Goal: Information Seeking & Learning: Learn about a topic

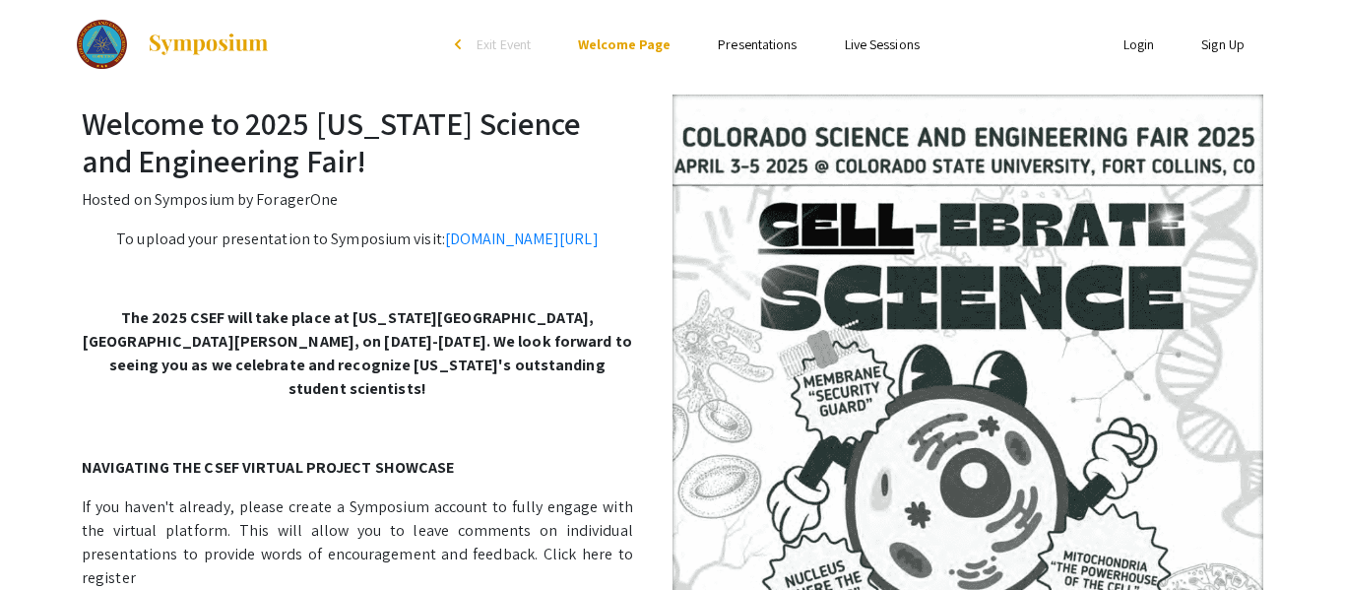
click at [953, 473] on img at bounding box center [967, 482] width 591 height 777
click at [770, 19] on ul "Skip navigation arrow_back_ios Exit Event Welcome Page Presentations Live Sessi…" at bounding box center [671, 44] width 393 height 89
click at [756, 50] on link "Presentations" at bounding box center [757, 44] width 79 height 18
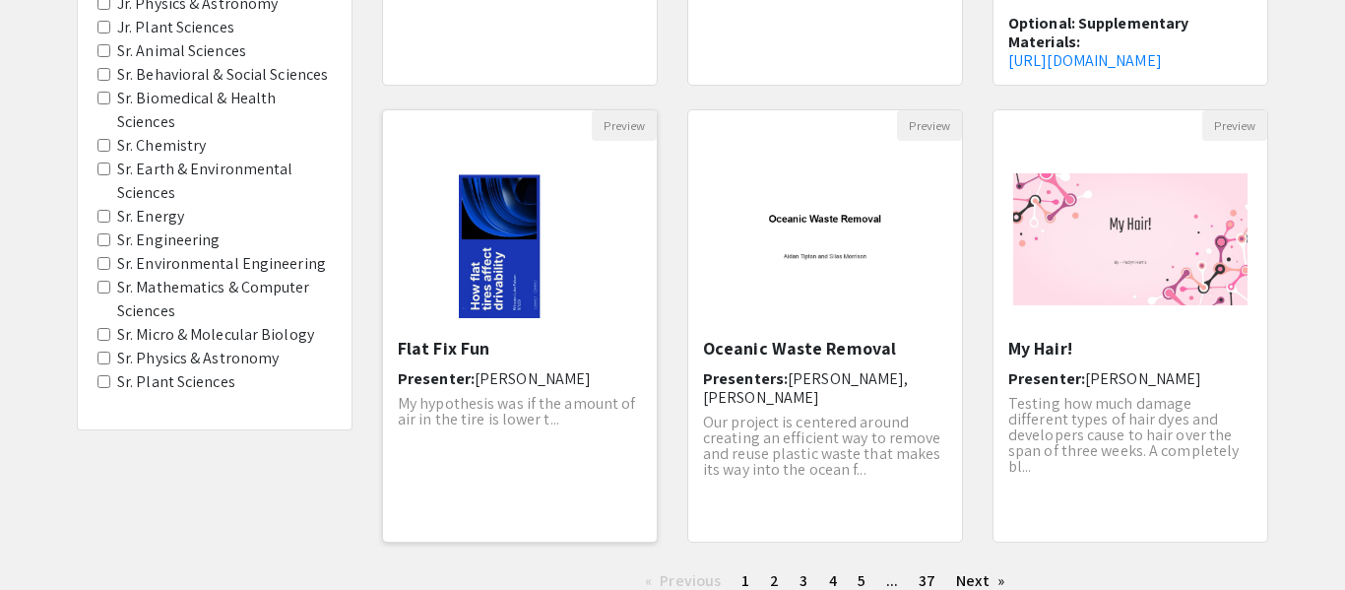
scroll to position [562, 0]
click at [105, 225] on span "Sr. Energy" at bounding box center [214, 219] width 234 height 24
click at [105, 245] on Engineering "Sr. Engineering" at bounding box center [103, 241] width 13 height 13
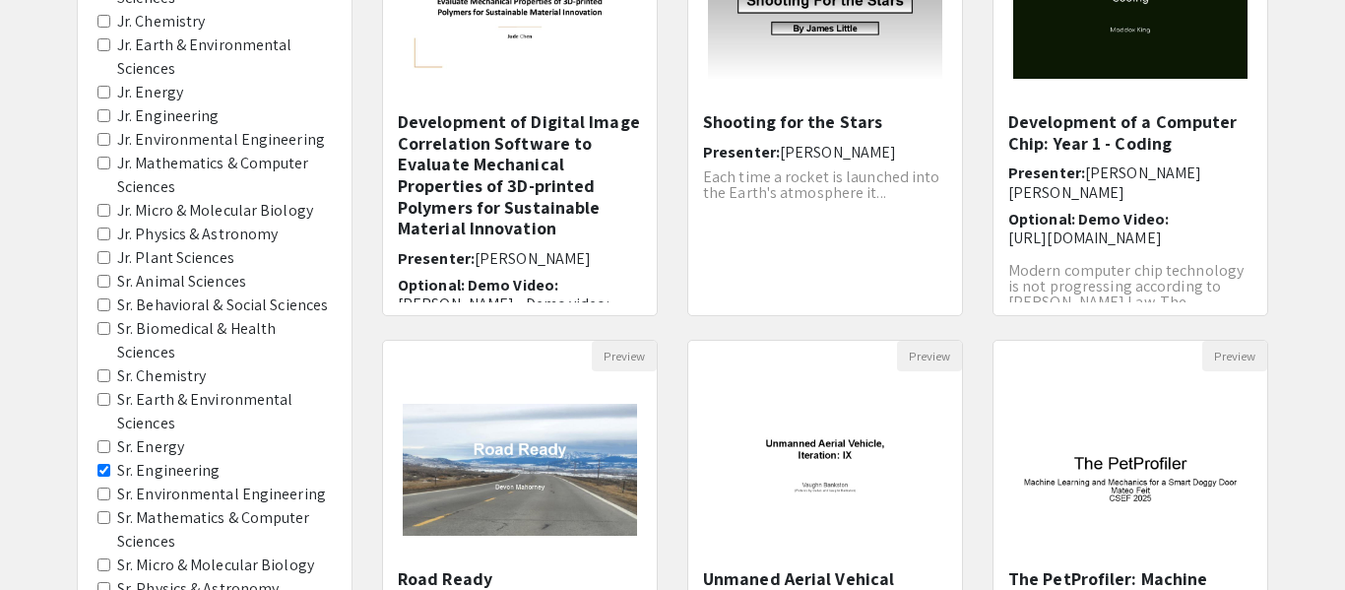
scroll to position [344, 0]
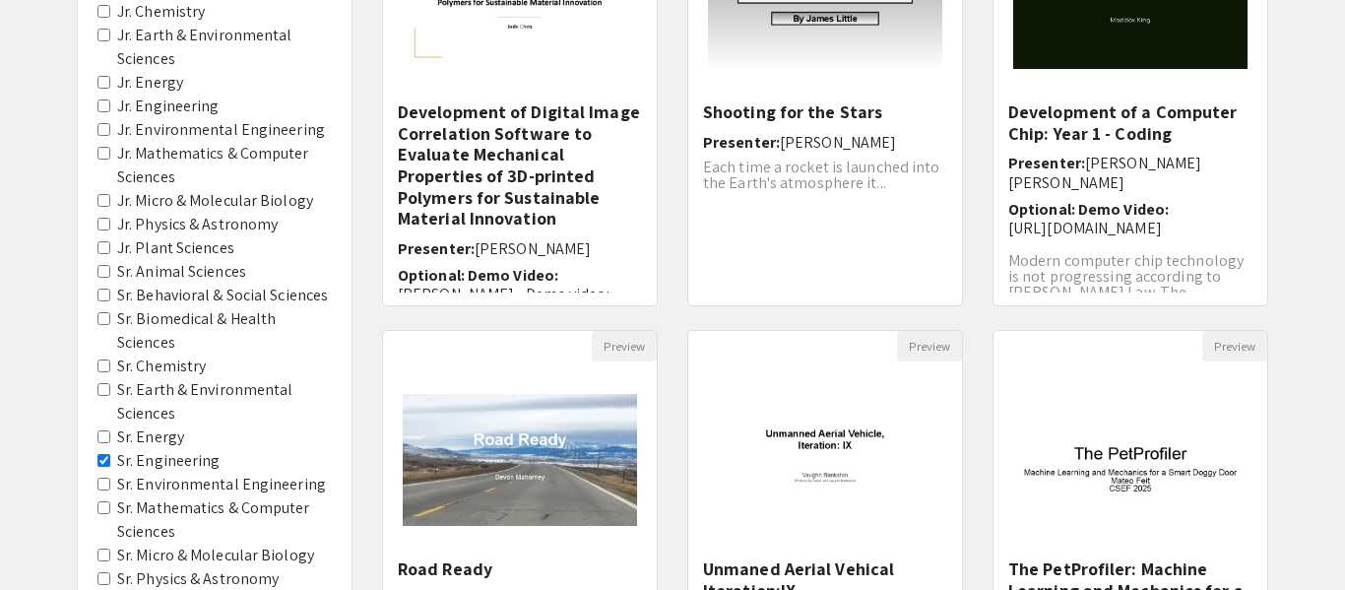
click at [105, 441] on Energy "Sr. Energy" at bounding box center [103, 436] width 13 height 13
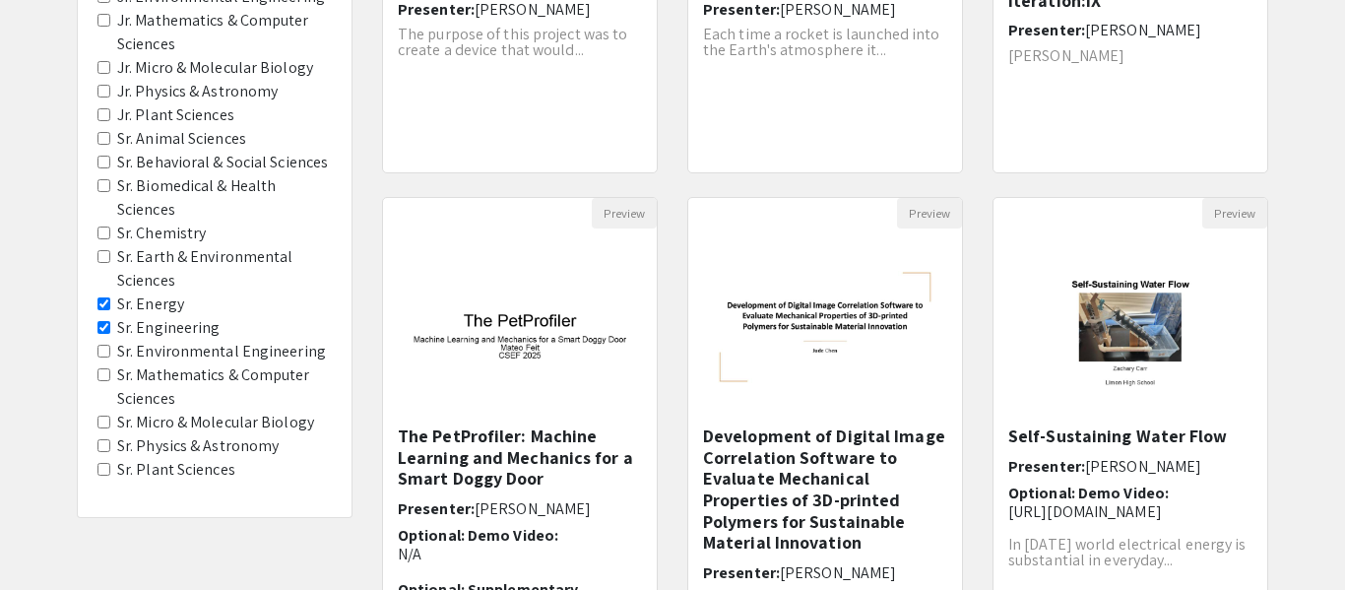
scroll to position [716, 0]
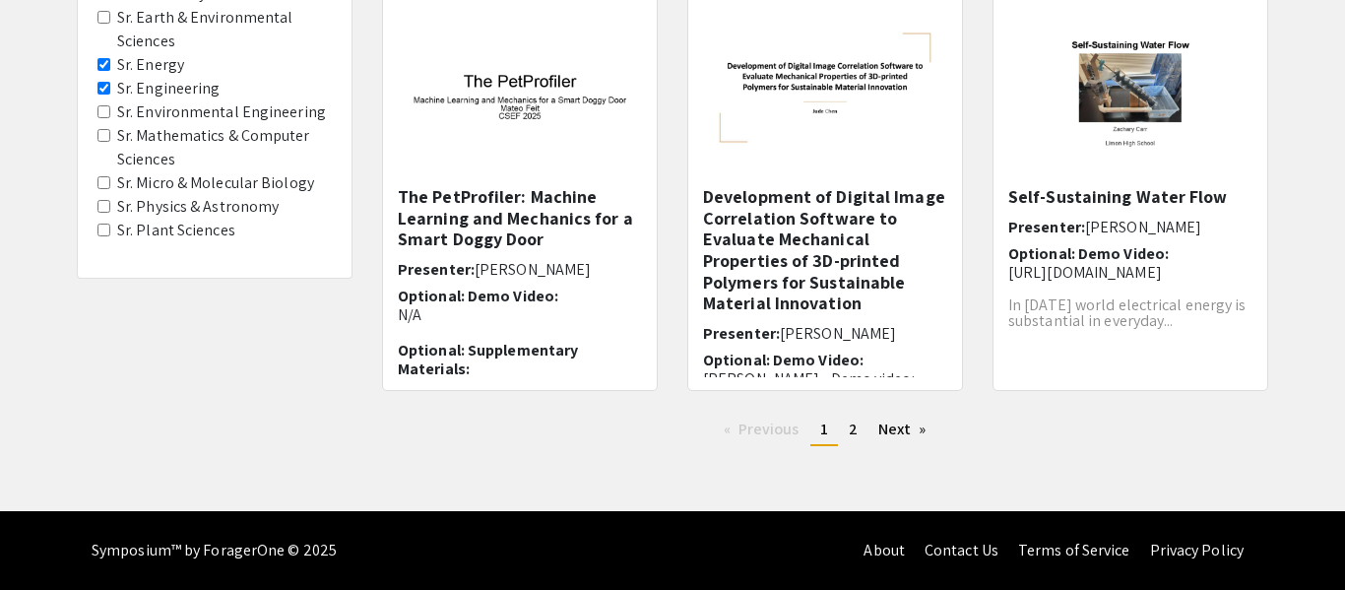
click at [102, 135] on Sciences "Sr. Mathematics & Computer Sciences" at bounding box center [103, 135] width 13 height 13
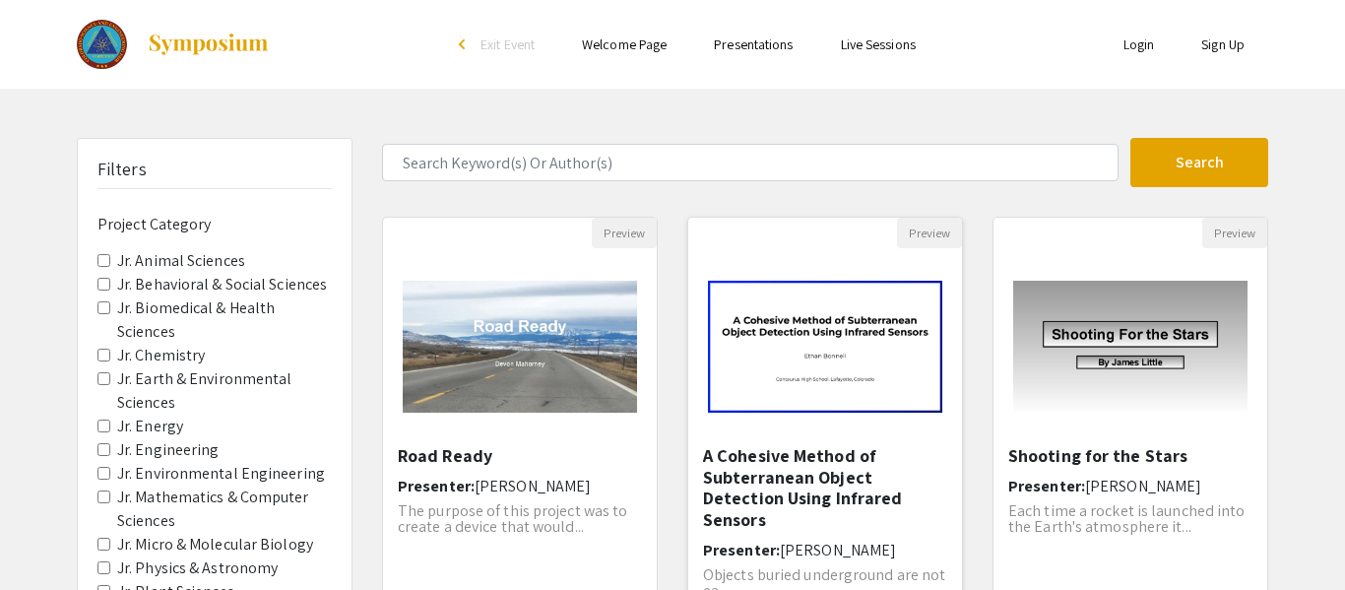
scroll to position [716, 0]
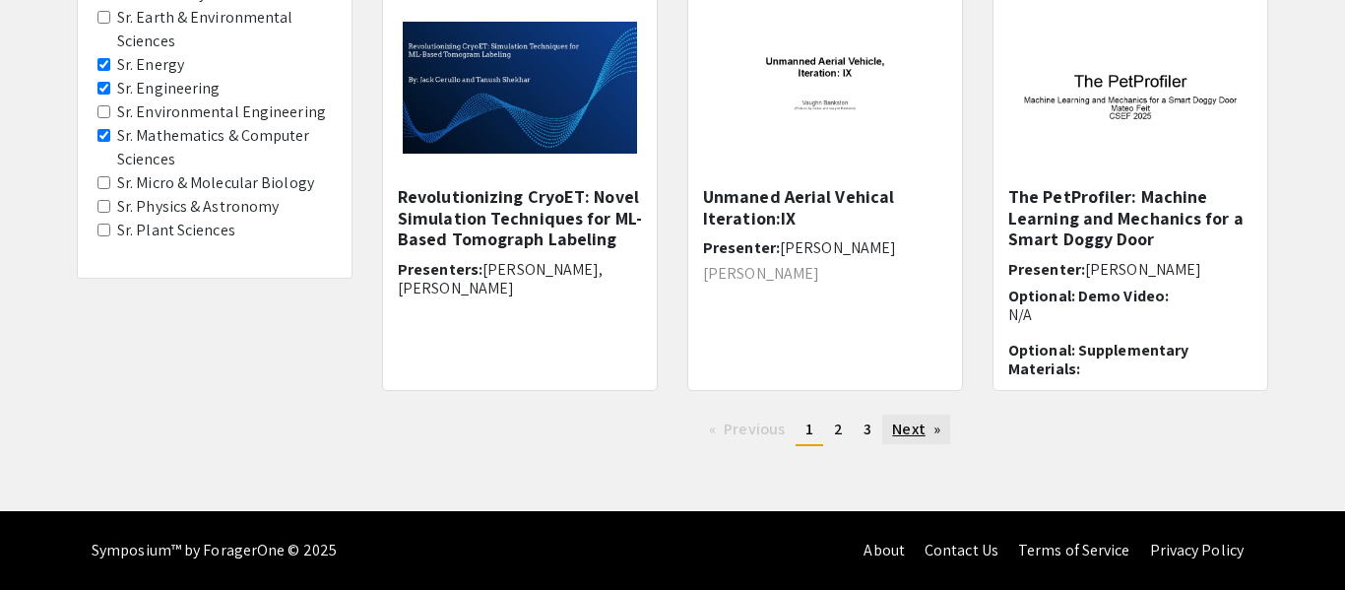
click at [921, 428] on link "Next page" at bounding box center [916, 429] width 68 height 30
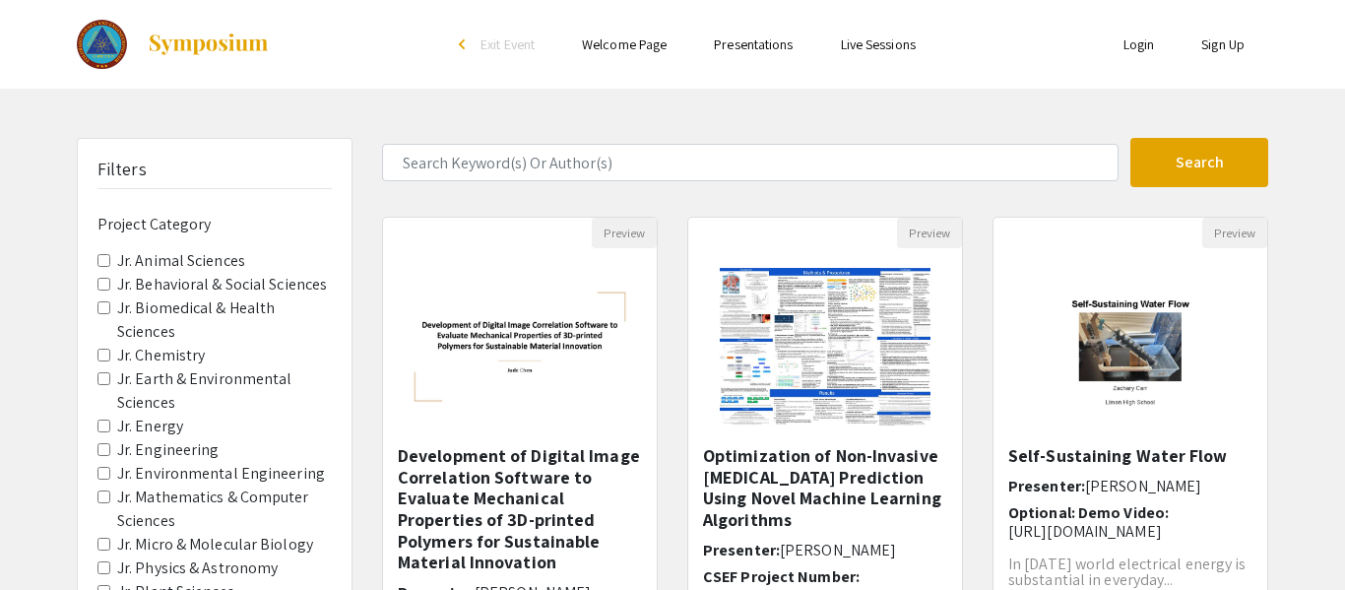
scroll to position [716, 0]
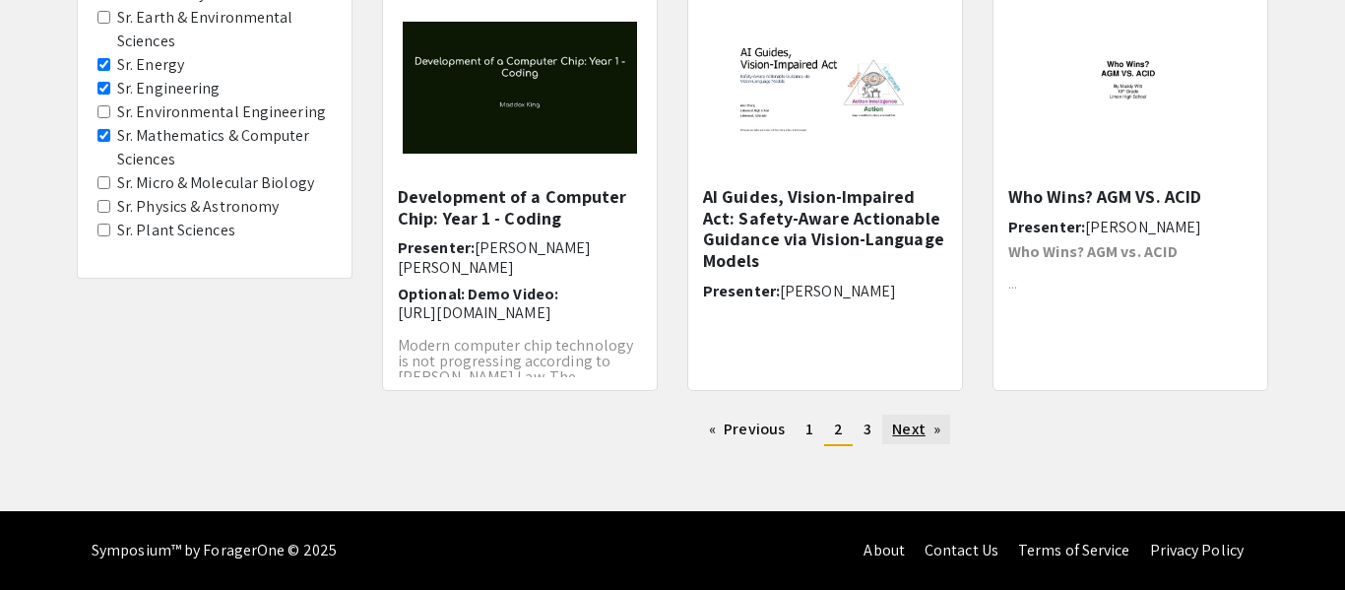
click at [921, 428] on link "Next page" at bounding box center [916, 429] width 68 height 30
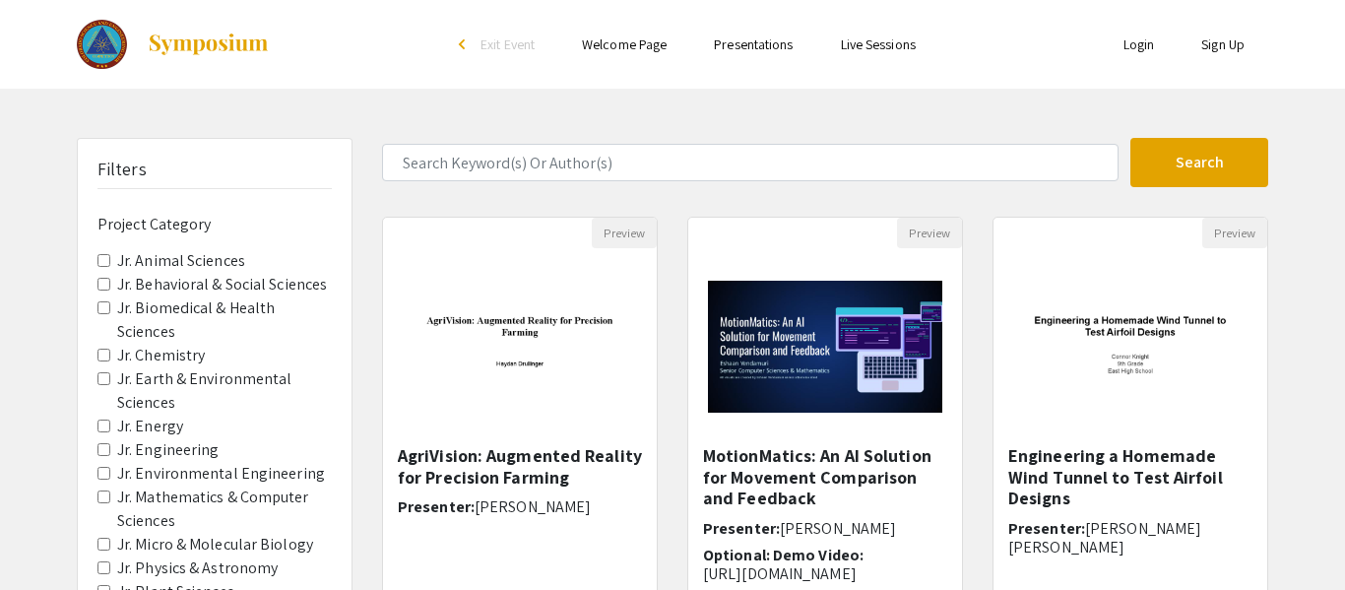
scroll to position [716, 0]
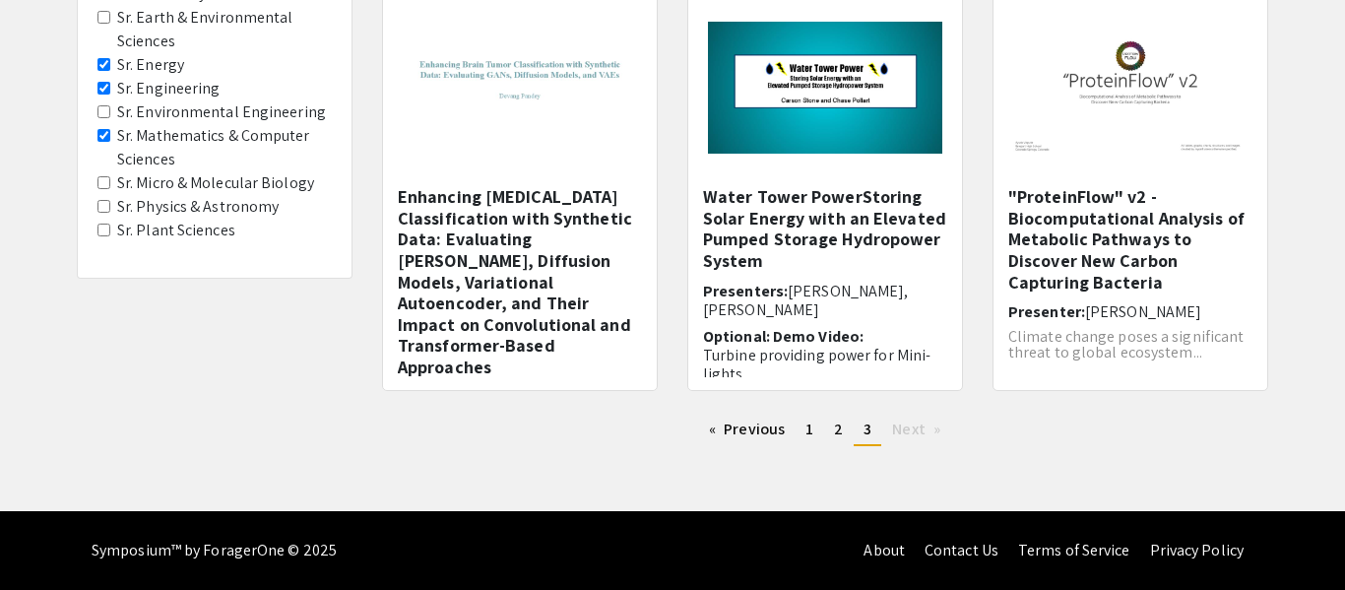
click at [921, 428] on span "Next page" at bounding box center [908, 428] width 32 height 21
